Goal: Task Accomplishment & Management: Use online tool/utility

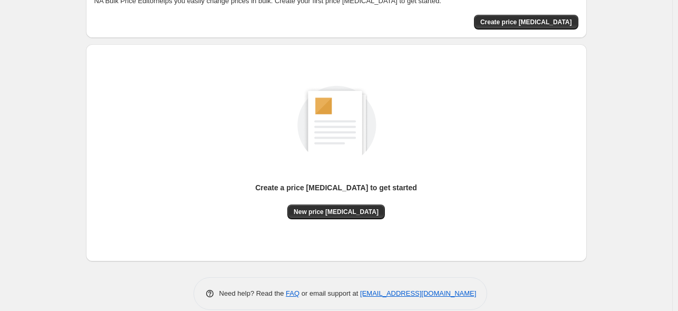
scroll to position [83, 0]
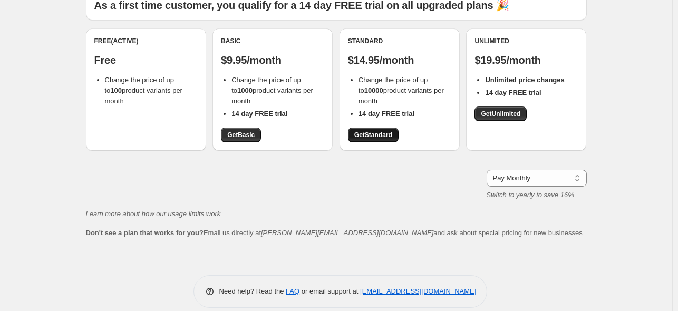
click at [377, 133] on span "Get Standard" at bounding box center [373, 135] width 38 height 8
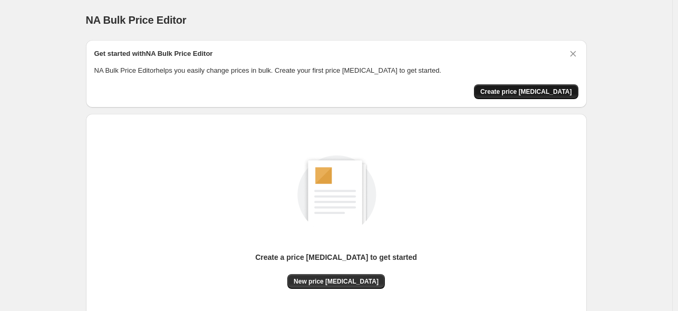
click at [533, 95] on button "Create price [MEDICAL_DATA]" at bounding box center [526, 91] width 104 height 15
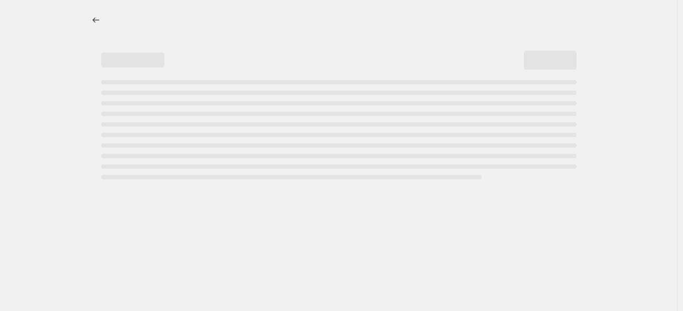
select select "percentage"
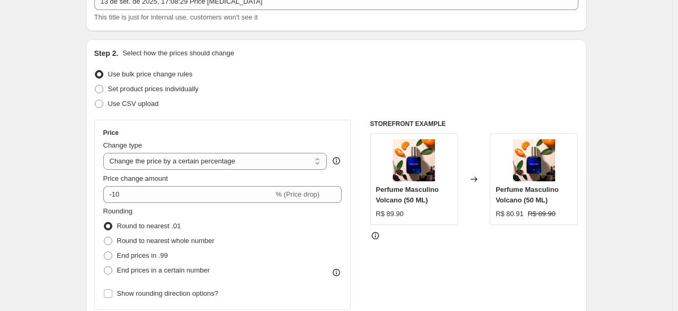
scroll to position [70, 0]
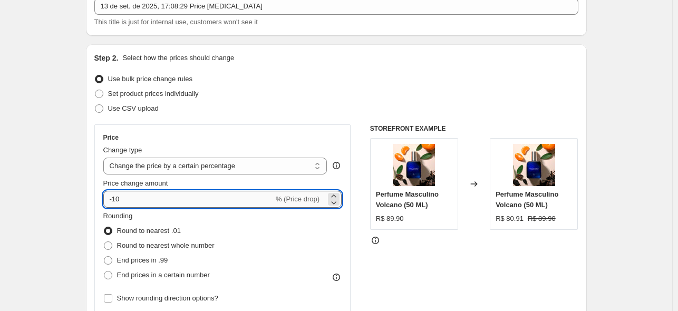
click at [145, 198] on input "-10" at bounding box center [188, 199] width 170 height 17
type input "-1"
type input "0"
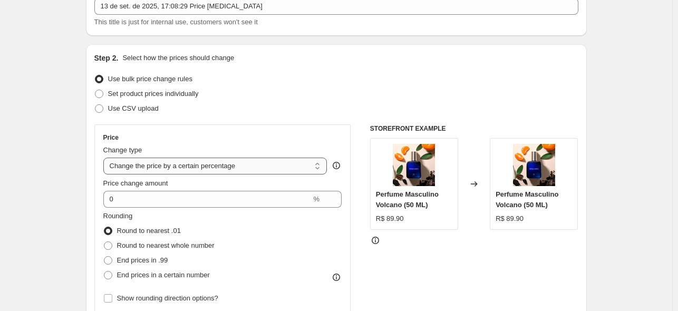
click at [168, 165] on select "Change the price to a certain amount Change the price by a certain amount Chang…" at bounding box center [215, 166] width 224 height 17
click at [105, 158] on select "Change the price to a certain amount Change the price by a certain amount Chang…" at bounding box center [215, 166] width 224 height 17
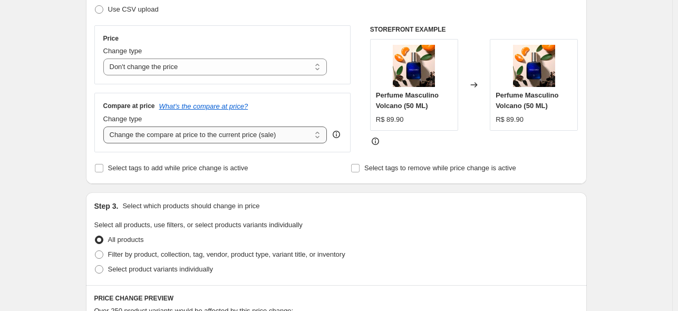
scroll to position [169, 0]
click at [191, 72] on select "Change the price to a certain amount Change the price by a certain amount Chang…" at bounding box center [215, 66] width 224 height 17
click at [105, 58] on select "Change the price to a certain amount Change the price by a certain amount Chang…" at bounding box center [215, 66] width 224 height 17
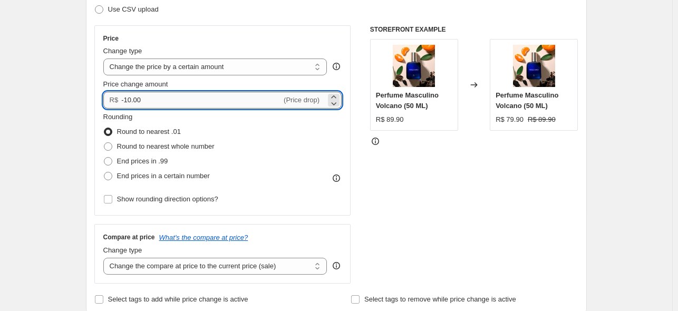
click at [214, 104] on input "-10.00" at bounding box center [201, 100] width 160 height 17
click at [225, 67] on select "Change the price to a certain amount Change the price by a certain amount Chang…" at bounding box center [215, 66] width 224 height 17
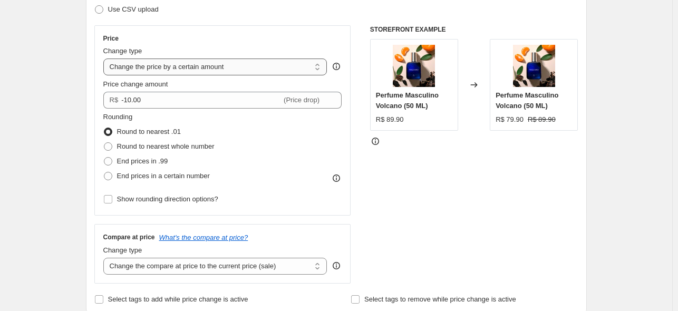
select select "to"
click at [105, 58] on select "Change the price to a certain amount Change the price by a certain amount Chang…" at bounding box center [215, 66] width 224 height 17
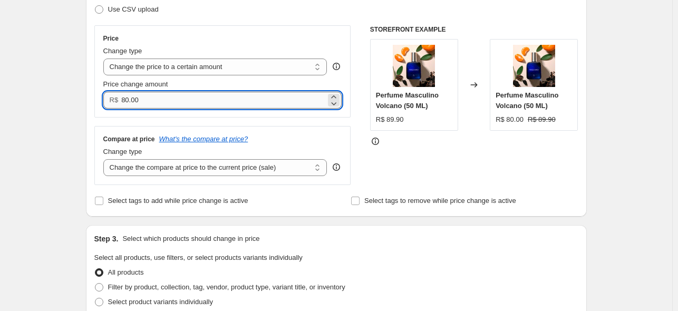
click at [220, 94] on input "80.00" at bounding box center [223, 100] width 204 height 17
drag, startPoint x: 171, startPoint y: 101, endPoint x: 122, endPoint y: 101, distance: 48.5
click at [122, 101] on input "80.00" at bounding box center [223, 100] width 204 height 17
paste input "69.9"
type input "69.90"
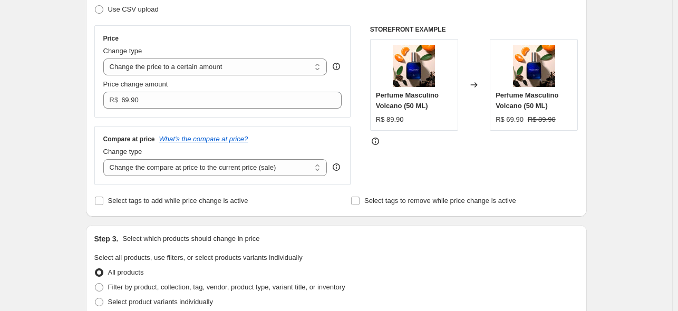
click at [75, 125] on div "Create new price [MEDICAL_DATA]. This page is ready Create new price [MEDICAL_D…" at bounding box center [336, 308] width 526 height 955
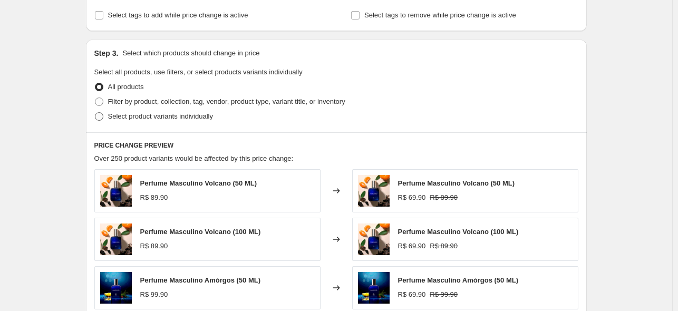
scroll to position [355, 0]
click at [154, 100] on span "Filter by product, collection, tag, vendor, product type, variant title, or inv…" at bounding box center [226, 101] width 237 height 8
click at [95, 97] on input "Filter by product, collection, tag, vendor, product type, variant title, or inv…" at bounding box center [95, 97] width 1 height 1
radio input "true"
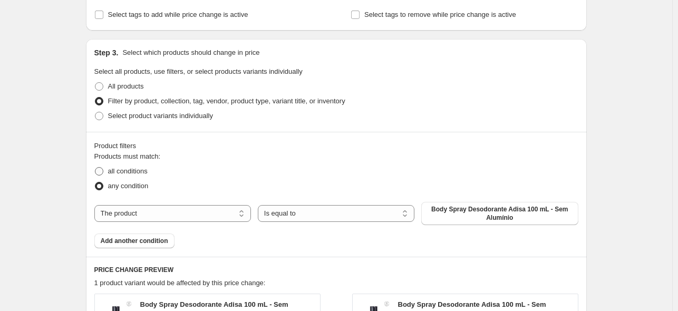
click at [143, 174] on span "all conditions" at bounding box center [128, 171] width 40 height 8
click at [95, 168] on input "all conditions" at bounding box center [95, 167] width 1 height 1
radio input "true"
click at [219, 214] on select "The product The product's collection The product's tag The product's vendor The…" at bounding box center [172, 213] width 156 height 17
click at [194, 205] on select "The product The product's collection The product's tag The product's vendor The…" at bounding box center [172, 213] width 156 height 17
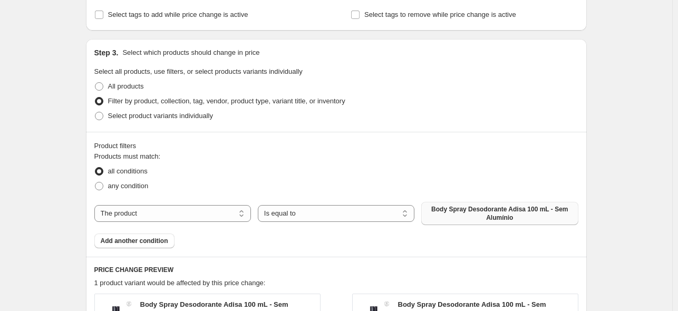
click at [459, 218] on span "Body Spray Desodorante Adisa 100 mL - Sem Alumínio" at bounding box center [499, 213] width 144 height 17
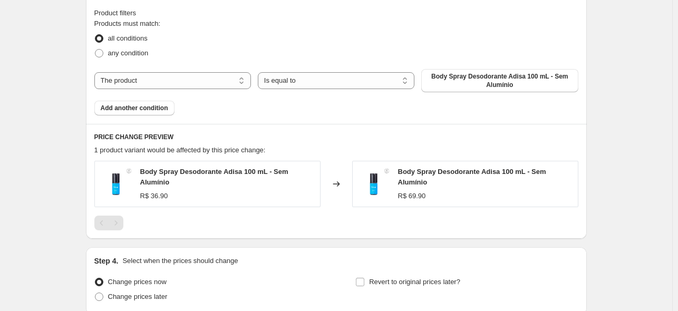
scroll to position [463, 0]
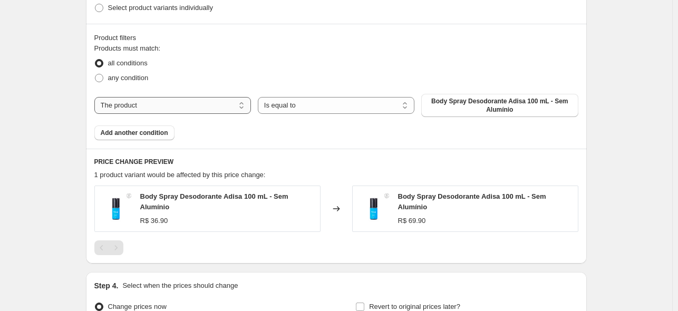
click at [183, 106] on select "The product The product's collection The product's tag The product's vendor The…" at bounding box center [172, 105] width 156 height 17
click at [217, 80] on div "any condition" at bounding box center [336, 78] width 484 height 15
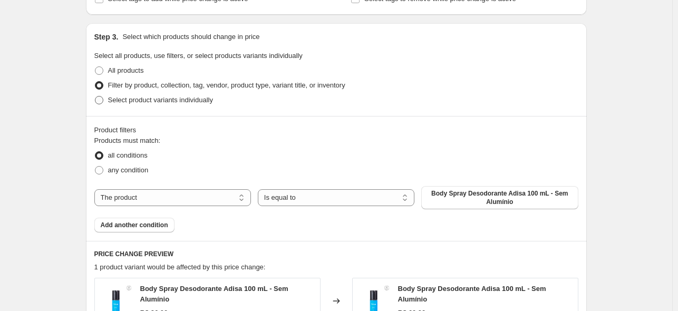
scroll to position [371, 0]
click at [279, 196] on select "Is equal to Is not equal to" at bounding box center [336, 197] width 156 height 17
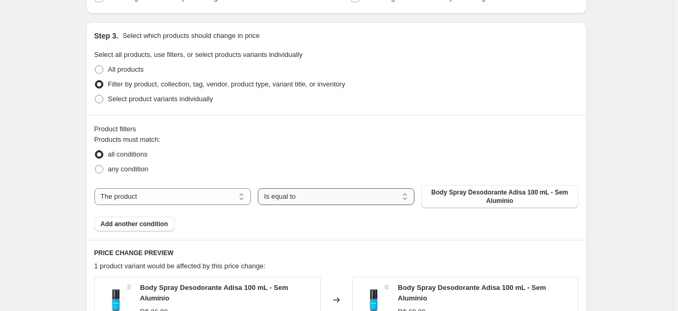
click at [279, 196] on select "Is equal to Is not equal to" at bounding box center [336, 196] width 156 height 17
click at [150, 186] on div "Products must match: all conditions any condition The product The product's col…" at bounding box center [336, 182] width 484 height 97
click at [150, 198] on select "The product The product's collection The product's tag The product's vendor The…" at bounding box center [172, 196] width 156 height 17
select select "inventory_quantity"
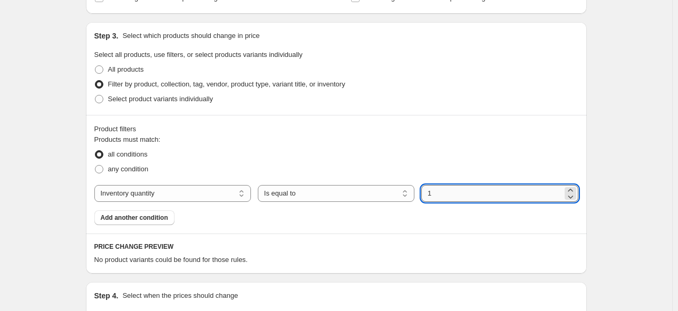
click at [438, 193] on input "1" at bounding box center [491, 193] width 141 height 17
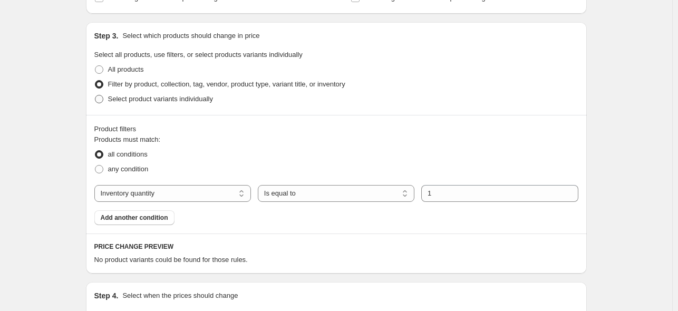
click at [149, 97] on span "Select product variants individually" at bounding box center [160, 99] width 105 height 8
click at [95, 95] on input "Select product variants individually" at bounding box center [95, 95] width 1 height 1
radio input "true"
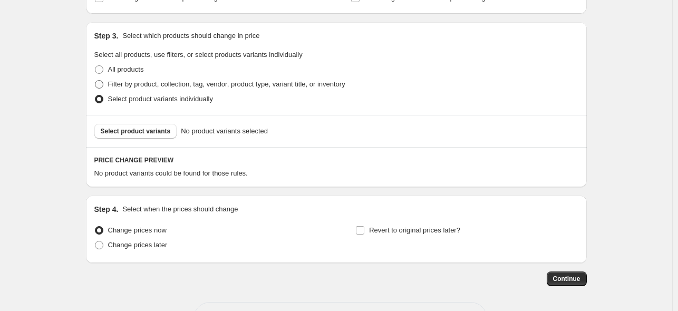
click at [162, 91] on label "Filter by product, collection, tag, vendor, product type, variant title, or inv…" at bounding box center [219, 84] width 251 height 15
click at [95, 81] on input "Filter by product, collection, tag, vendor, product type, variant title, or inv…" at bounding box center [95, 80] width 1 height 1
radio input "true"
select select "inventory_quantity"
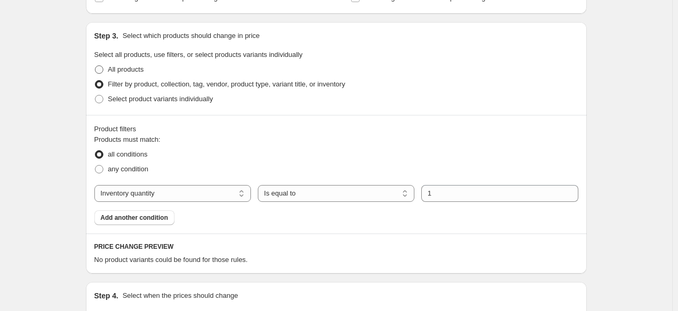
click at [132, 69] on span "All products" at bounding box center [126, 69] width 36 height 8
click at [95, 66] on input "All products" at bounding box center [95, 65] width 1 height 1
radio input "true"
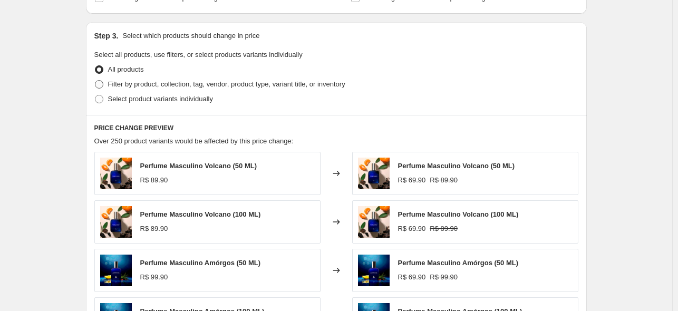
click at [141, 80] on span "Filter by product, collection, tag, vendor, product type, variant title, or inv…" at bounding box center [226, 84] width 237 height 8
click at [95, 80] on input "Filter by product, collection, tag, vendor, product type, variant title, or inv…" at bounding box center [95, 80] width 1 height 1
radio input "true"
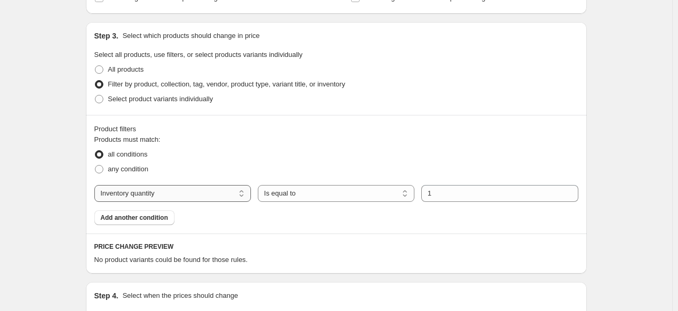
click at [166, 193] on select "The product The product's collection The product's tag The product's vendor The…" at bounding box center [172, 193] width 156 height 17
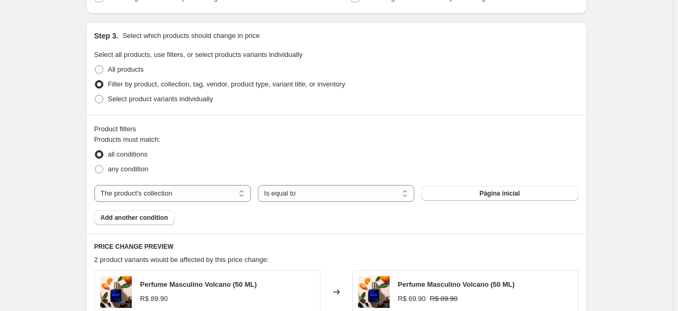
drag, startPoint x: 479, startPoint y: 192, endPoint x: 213, endPoint y: 188, distance: 265.6
click at [316, 150] on div "Products must match: all conditions any condition The product The product's col…" at bounding box center [336, 179] width 484 height 91
click at [209, 193] on select "The product The product's collection The product's tag The product's vendor The…" at bounding box center [172, 193] width 156 height 17
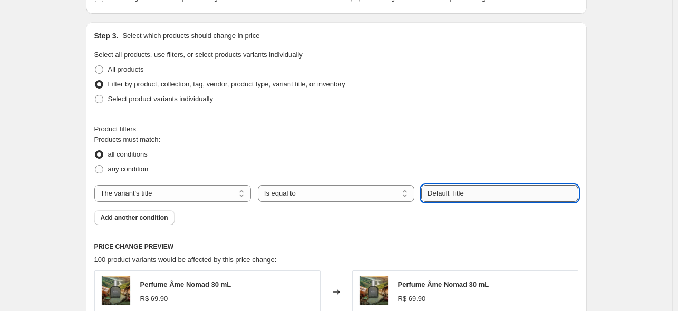
click at [510, 199] on input "Default Title" at bounding box center [499, 193] width 156 height 17
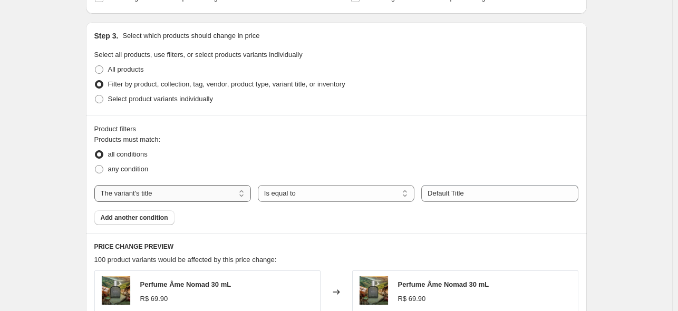
click at [186, 191] on select "The product The product's collection The product's tag The product's vendor The…" at bounding box center [172, 193] width 156 height 17
click at [188, 194] on select "The product The product's collection The product's tag The product's vendor The…" at bounding box center [172, 193] width 156 height 17
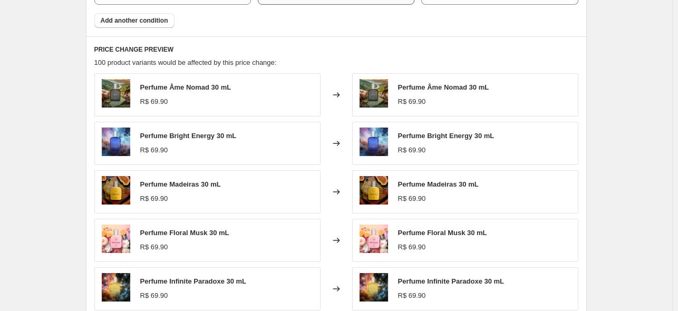
scroll to position [553, 0]
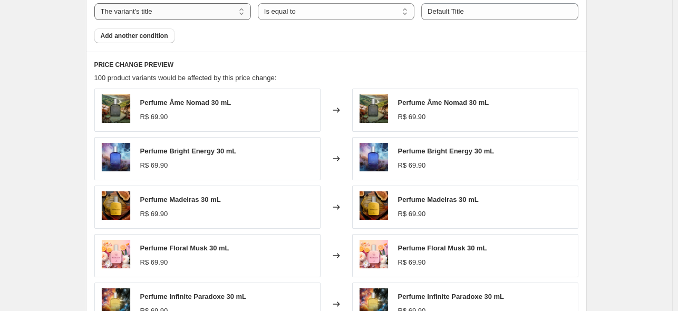
click at [194, 13] on select "The product The product's collection The product's tag The product's vendor The…" at bounding box center [172, 11] width 156 height 17
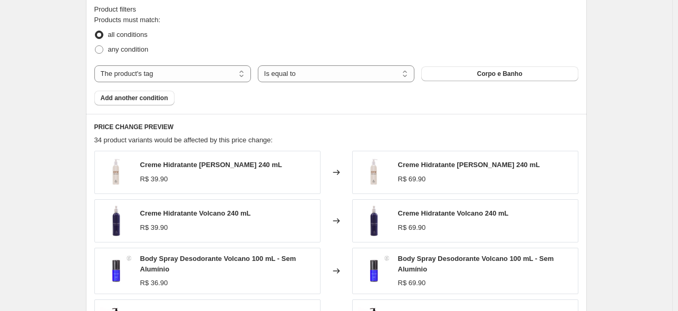
scroll to position [484, 0]
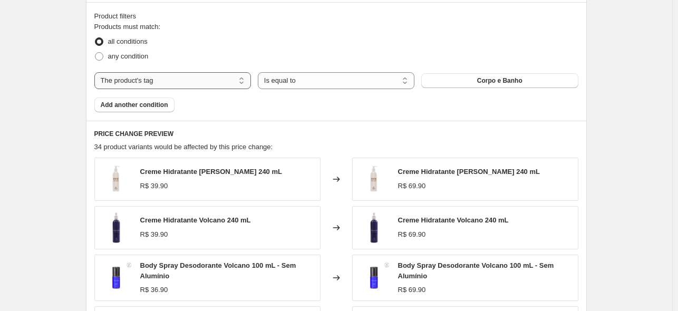
click at [188, 74] on select "The product The product's collection The product's tag The product's vendor The…" at bounding box center [172, 80] width 156 height 17
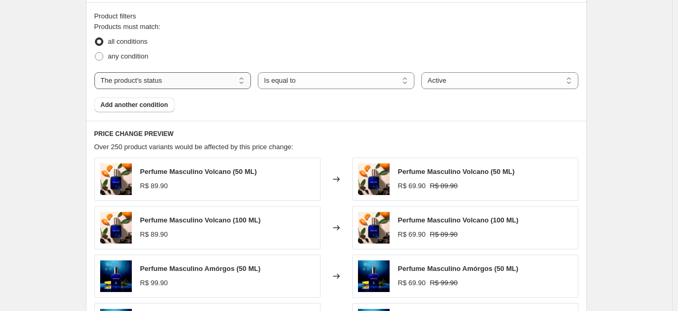
click at [203, 80] on select "The product The product's collection The product's tag The product's vendor The…" at bounding box center [172, 80] width 156 height 17
click at [200, 83] on select "The product The product's collection The product's tag The product's vendor The…" at bounding box center [172, 80] width 156 height 17
select select "inventory_quantity"
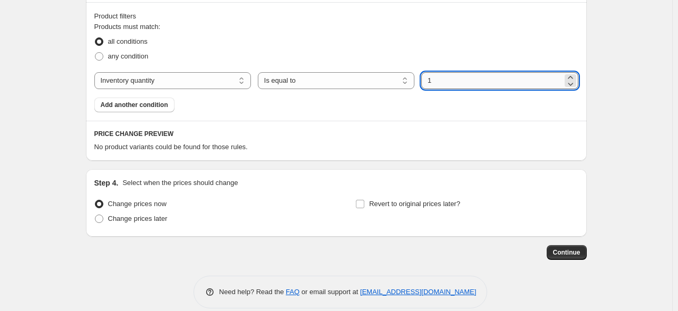
click at [443, 88] on input "1" at bounding box center [491, 80] width 141 height 17
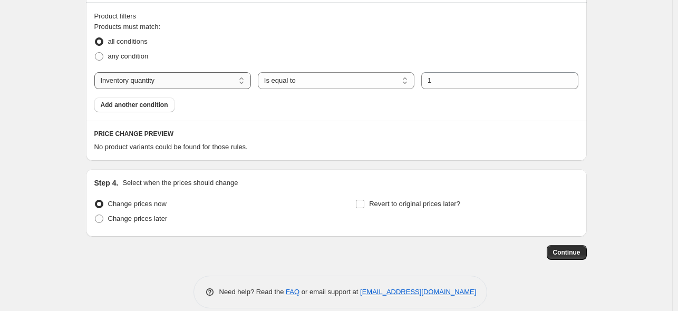
click at [174, 74] on select "The product The product's collection The product's tag The product's vendor The…" at bounding box center [172, 80] width 156 height 17
click at [142, 60] on span "any condition" at bounding box center [128, 56] width 41 height 8
click at [95, 53] on input "any condition" at bounding box center [95, 52] width 1 height 1
radio input "true"
click at [175, 87] on select "The product The product's collection The product's tag The product's vendor The…" at bounding box center [172, 80] width 156 height 17
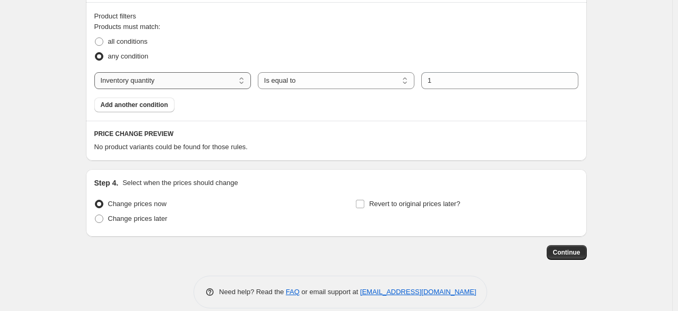
select select "product"
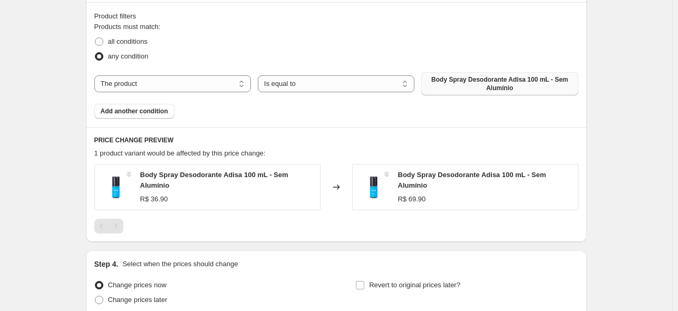
click at [491, 85] on span "Body Spray Desodorante Adisa 100 mL - Sem Alumínio" at bounding box center [499, 83] width 144 height 17
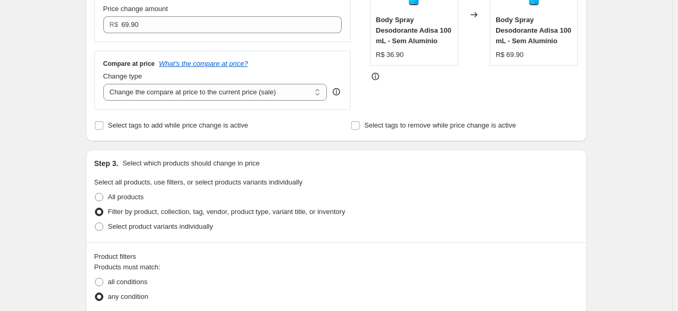
scroll to position [342, 0]
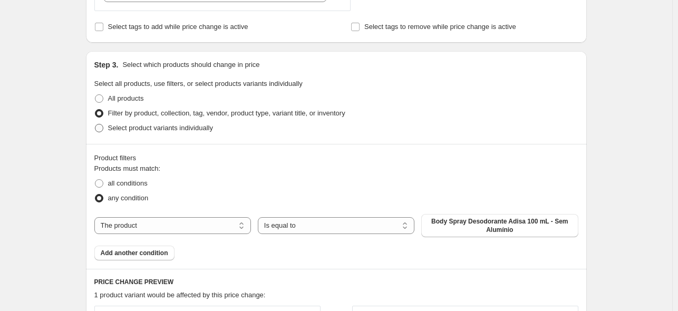
click at [146, 131] on span "Select product variants individually" at bounding box center [160, 128] width 105 height 8
click at [95, 124] on input "Select product variants individually" at bounding box center [95, 124] width 1 height 1
radio input "true"
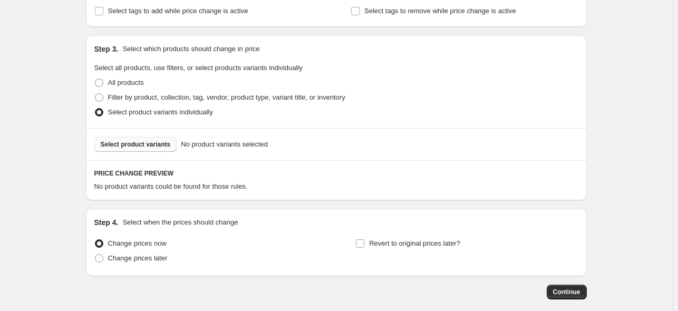
scroll to position [358, 0]
click at [153, 100] on span "Filter by product, collection, tag, vendor, product type, variant title, or inv…" at bounding box center [226, 97] width 237 height 8
click at [95, 94] on input "Filter by product, collection, tag, vendor, product type, variant title, or inv…" at bounding box center [95, 93] width 1 height 1
radio input "true"
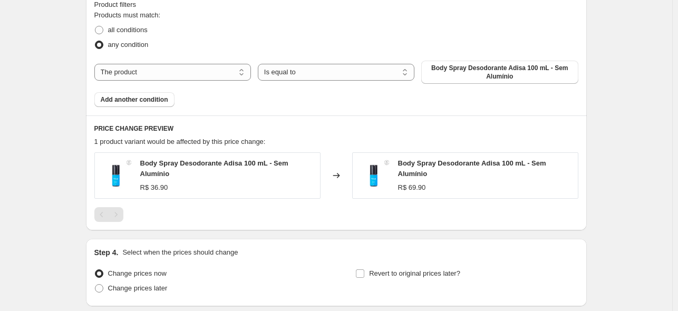
scroll to position [496, 0]
click at [203, 70] on select "The product The product's collection The product's tag The product's vendor The…" at bounding box center [172, 71] width 156 height 17
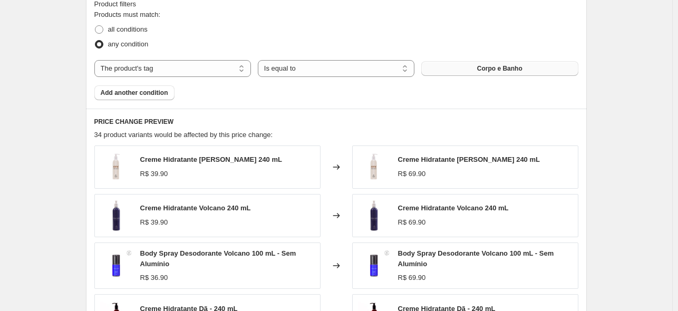
click at [463, 68] on button "Corpo e Banho" at bounding box center [499, 68] width 156 height 15
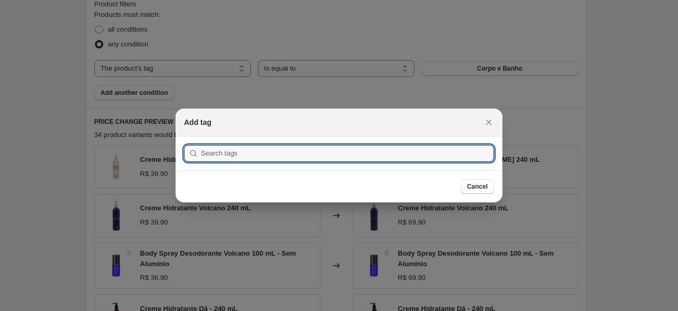
click at [379, 164] on section "Submit" at bounding box center [338, 153] width 327 height 34
click at [392, 160] on input ":r3b:" at bounding box center [347, 153] width 293 height 17
click at [484, 123] on icon "Close" at bounding box center [488, 122] width 11 height 11
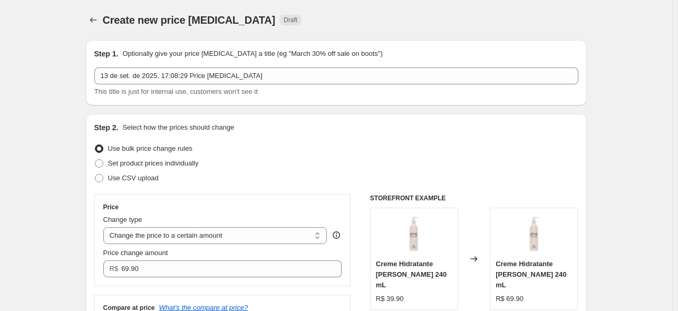
scroll to position [496, 0]
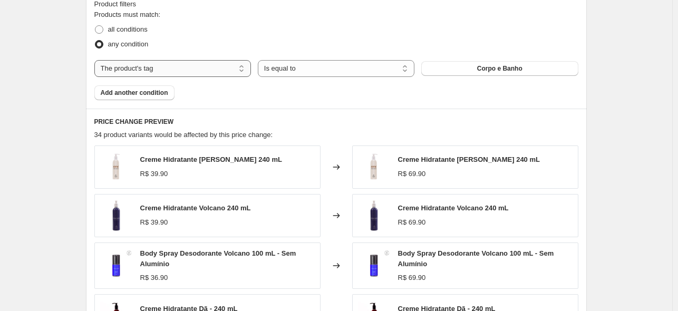
click at [172, 73] on select "The product The product's collection The product's tag The product's vendor The…" at bounding box center [172, 68] width 156 height 17
click at [295, 75] on select "Is equal to Is not equal to" at bounding box center [336, 68] width 156 height 17
click at [149, 68] on select "The product The product's collection The product's tag The product's vendor The…" at bounding box center [172, 68] width 156 height 17
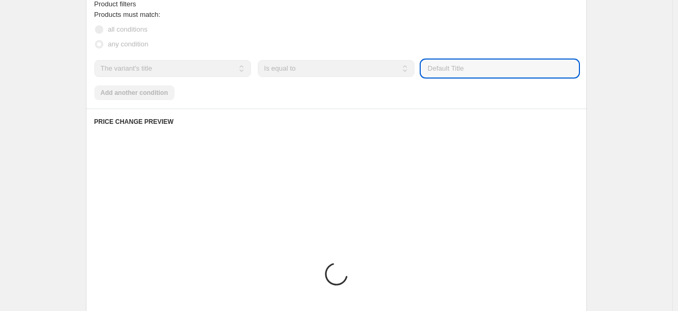
click at [493, 68] on input "Default Title" at bounding box center [499, 68] width 156 height 17
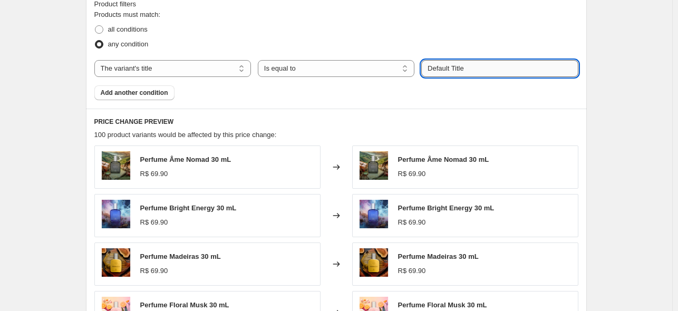
click at [493, 68] on input "Default Title" at bounding box center [499, 68] width 156 height 17
click at [154, 61] on select "The product The product's collection The product's tag The product's vendor The…" at bounding box center [172, 68] width 156 height 17
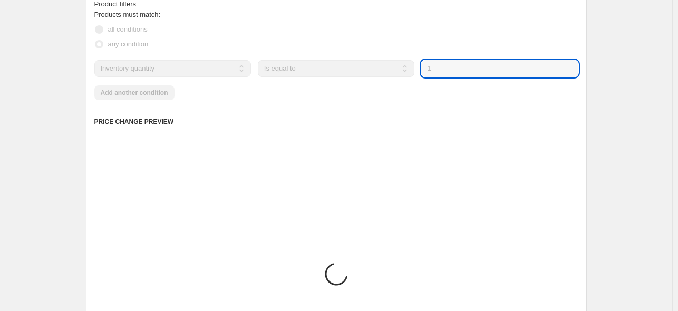
click at [451, 70] on input "1" at bounding box center [499, 68] width 156 height 17
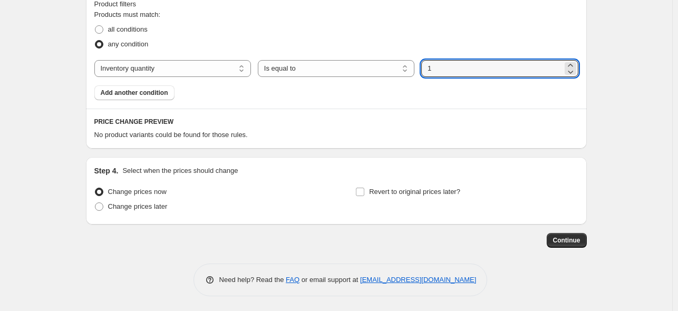
click at [166, 80] on div "Products must match: all conditions any condition The product The product's col…" at bounding box center [336, 54] width 484 height 91
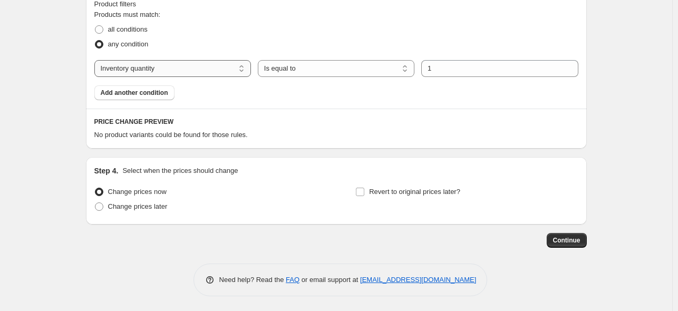
click at [162, 70] on select "The product The product's collection The product's tag The product's vendor The…" at bounding box center [172, 68] width 156 height 17
select select "product"
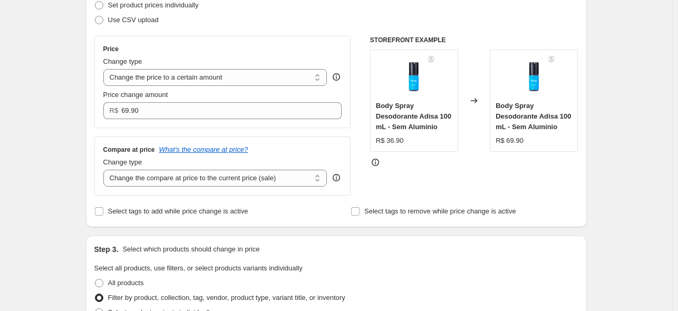
scroll to position [171, 0]
